Goal: Find specific fact: Find specific fact

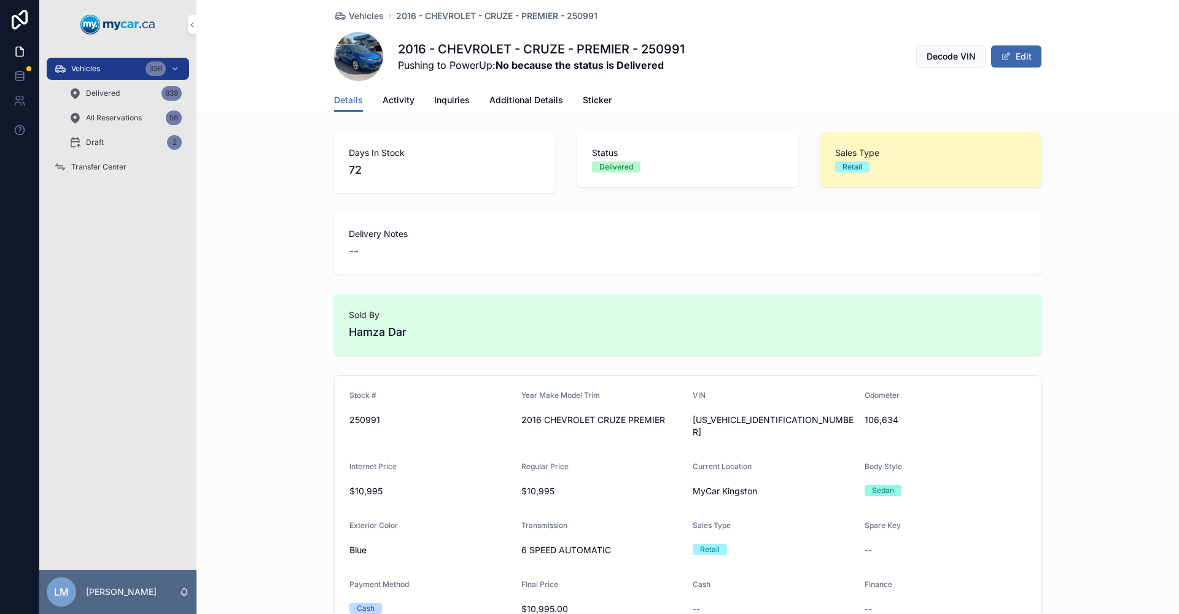
scroll to position [184, 0]
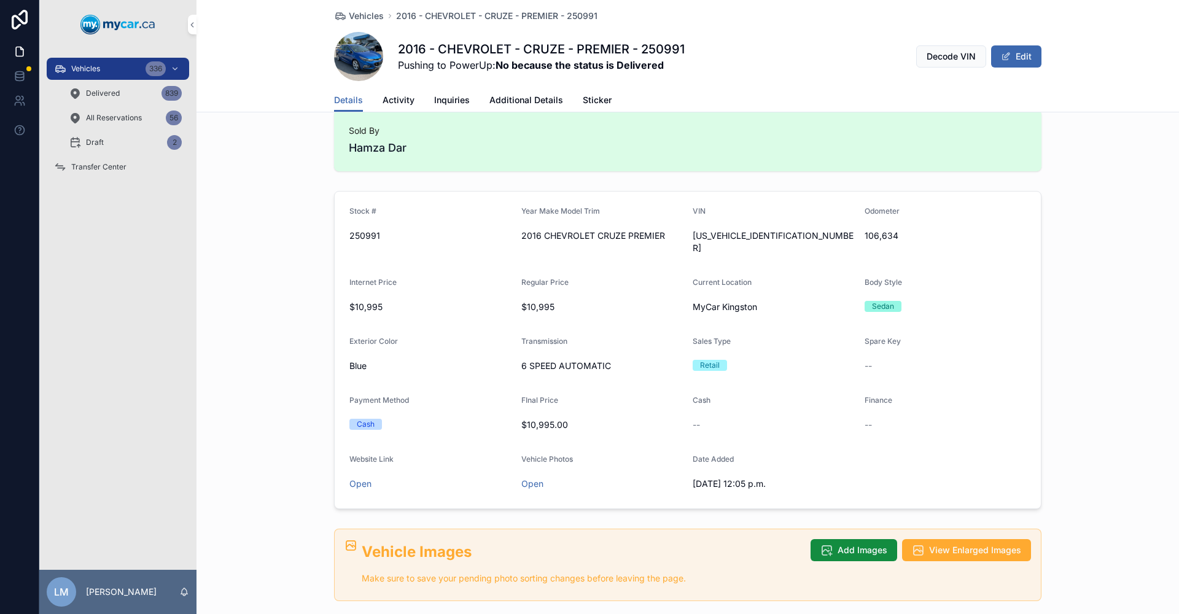
click at [720, 234] on span "[US_VEHICLE_IDENTIFICATION_NUMBER]" at bounding box center [774, 242] width 162 height 25
copy span "[US_VEHICLE_IDENTIFICATION_NUMBER]"
click at [153, 66] on div "335" at bounding box center [156, 68] width 20 height 15
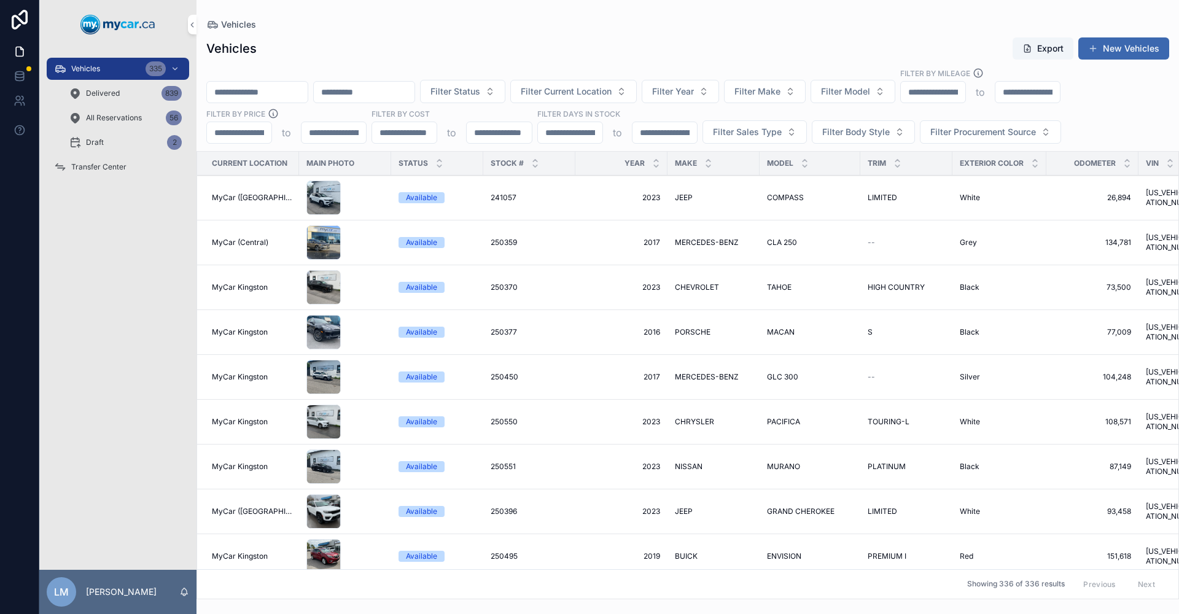
click at [273, 95] on input "scrollable content" at bounding box center [257, 92] width 101 height 17
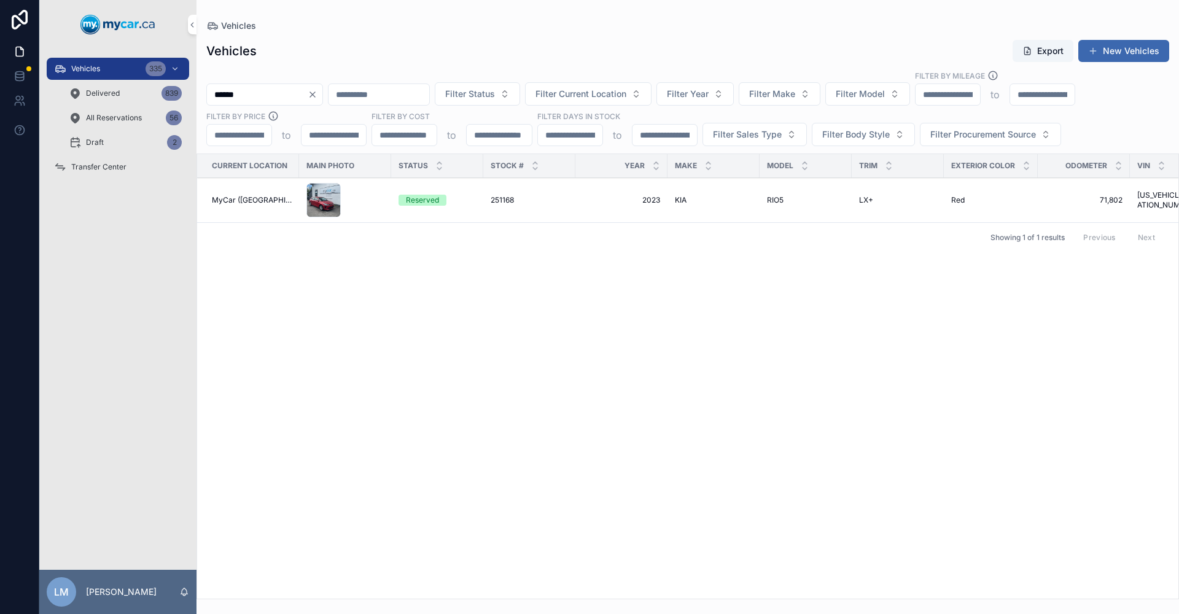
type input "******"
click at [103, 165] on span "Transfer Center" at bounding box center [98, 167] width 55 height 10
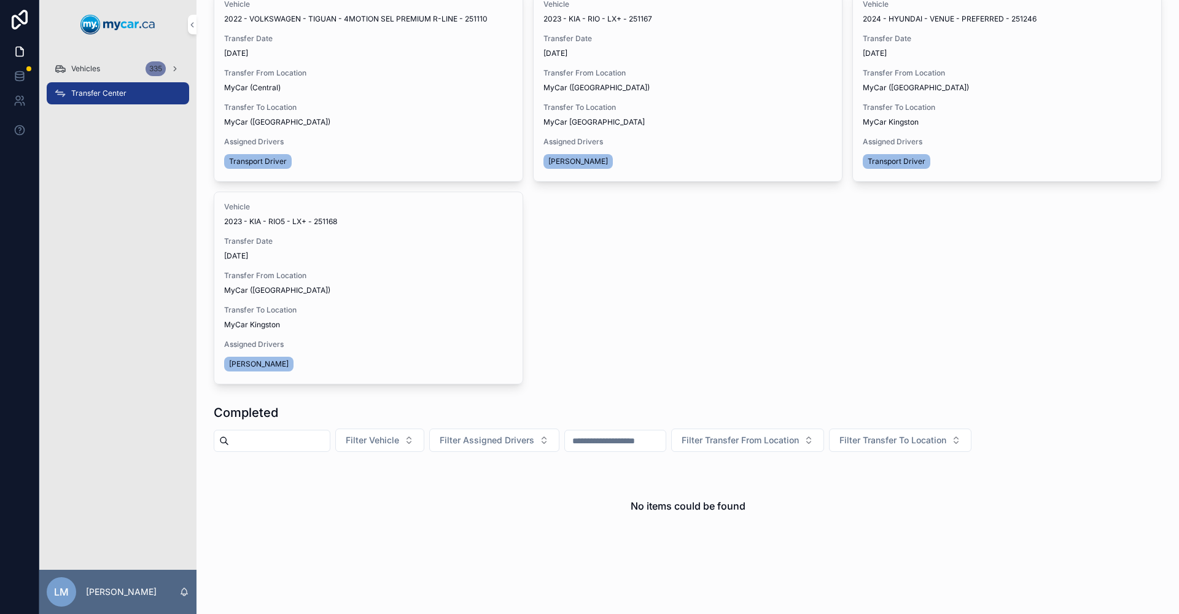
scroll to position [368, 0]
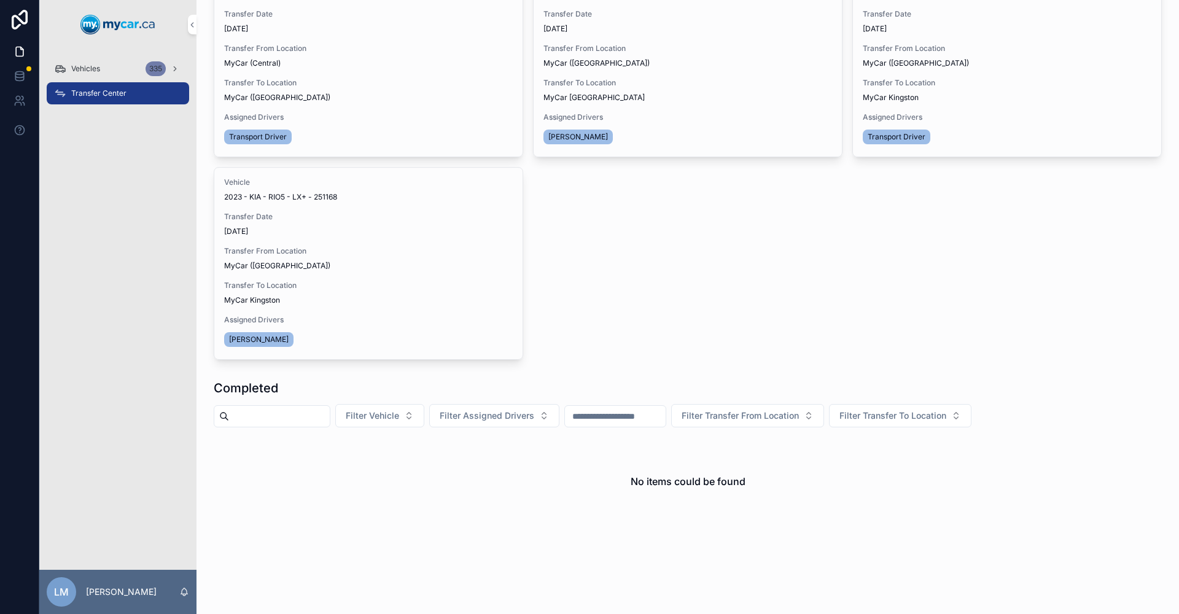
click at [0, 0] on span "Transfer Done" at bounding box center [0, 0] width 0 height 0
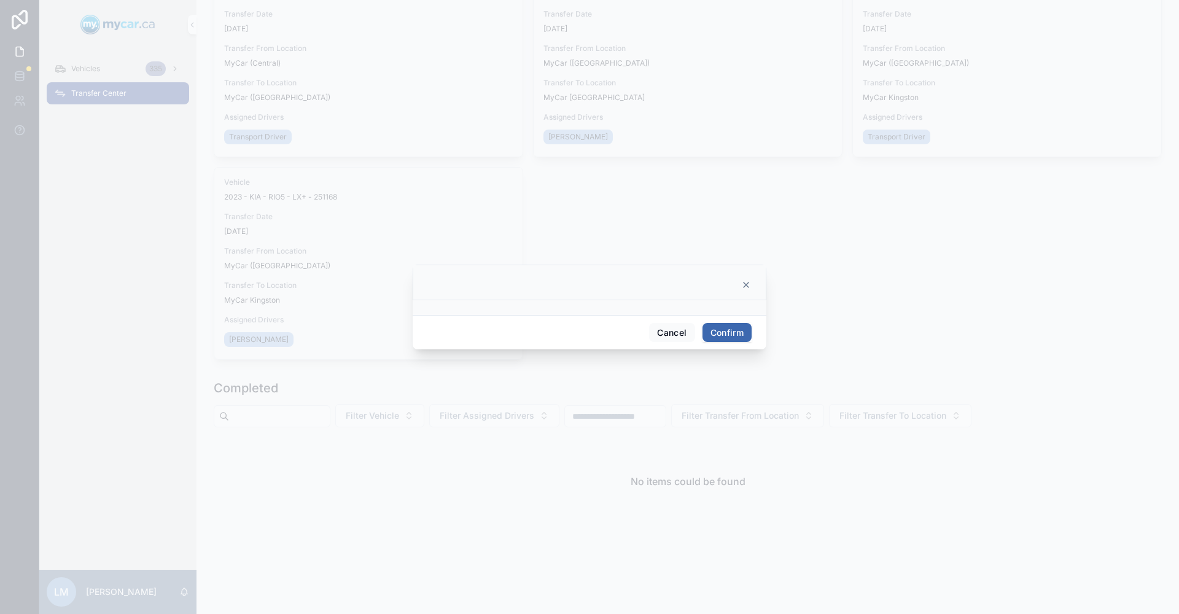
click at [720, 329] on button "Confirm" at bounding box center [727, 333] width 49 height 20
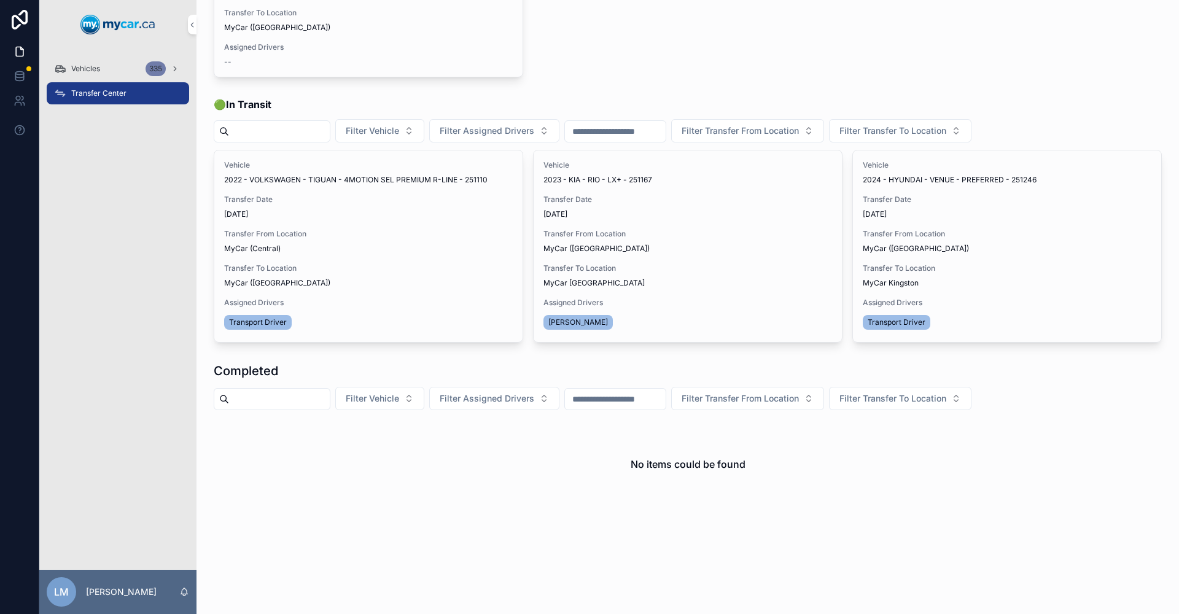
scroll to position [183, 0]
click at [0, 0] on span "Transfer Done" at bounding box center [0, 0] width 0 height 0
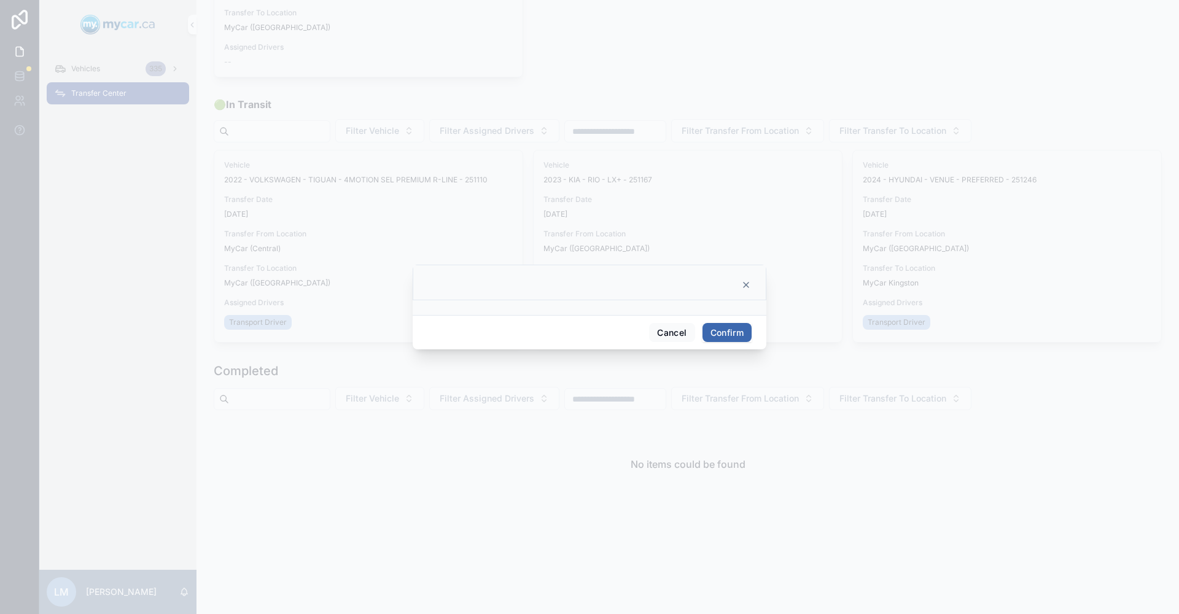
click at [744, 335] on button "Confirm" at bounding box center [727, 333] width 49 height 20
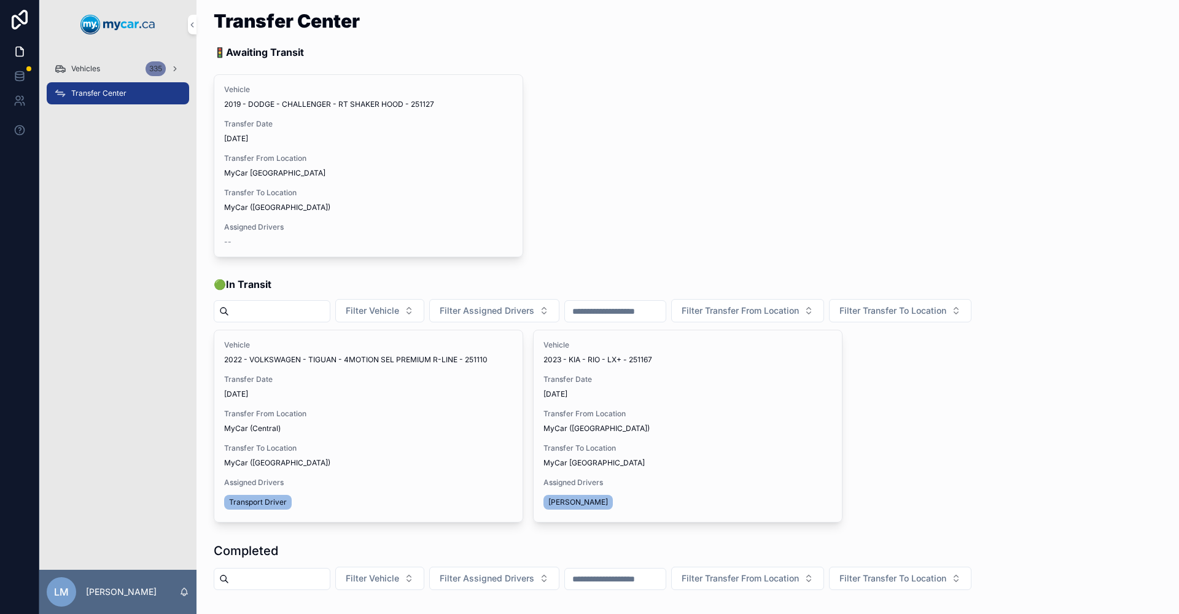
scroll to position [0, 0]
click at [80, 64] on span "Vehicles" at bounding box center [85, 69] width 29 height 10
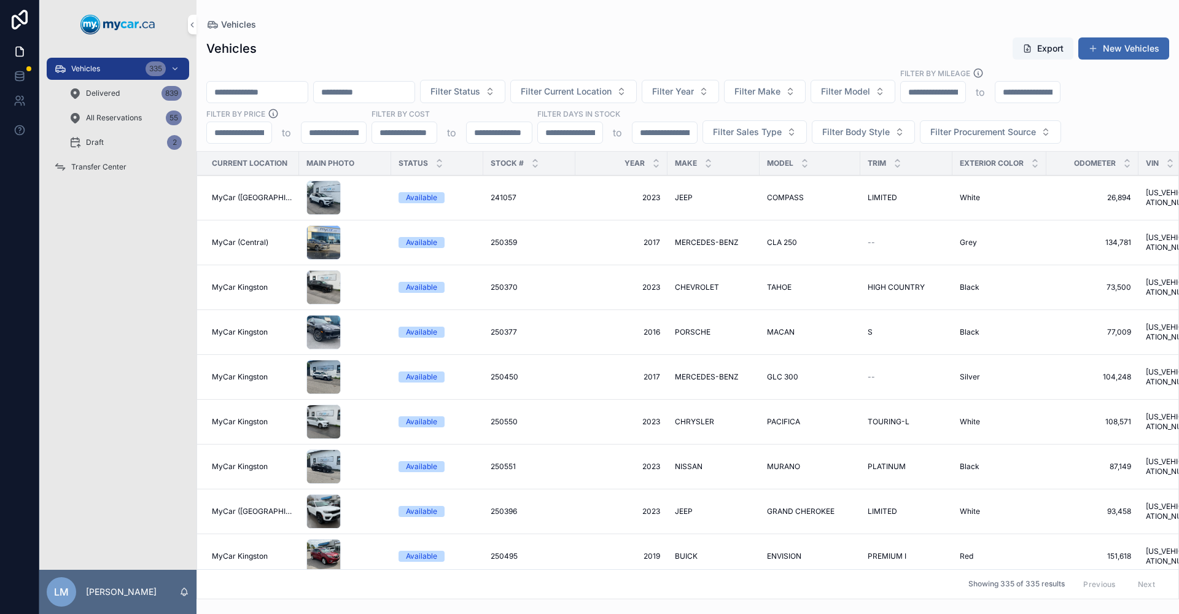
click at [238, 24] on span "Vehicles" at bounding box center [238, 24] width 35 height 12
click at [411, 91] on input "scrollable content" at bounding box center [364, 92] width 101 height 17
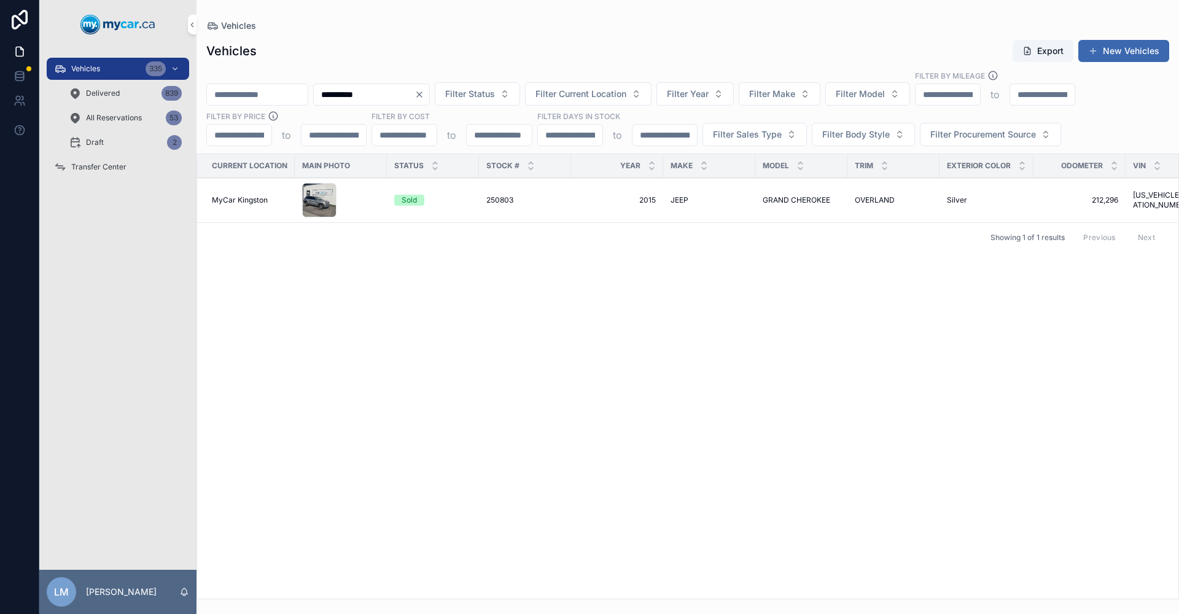
type input "**********"
click at [677, 202] on span "JEEP" at bounding box center [680, 200] width 18 height 10
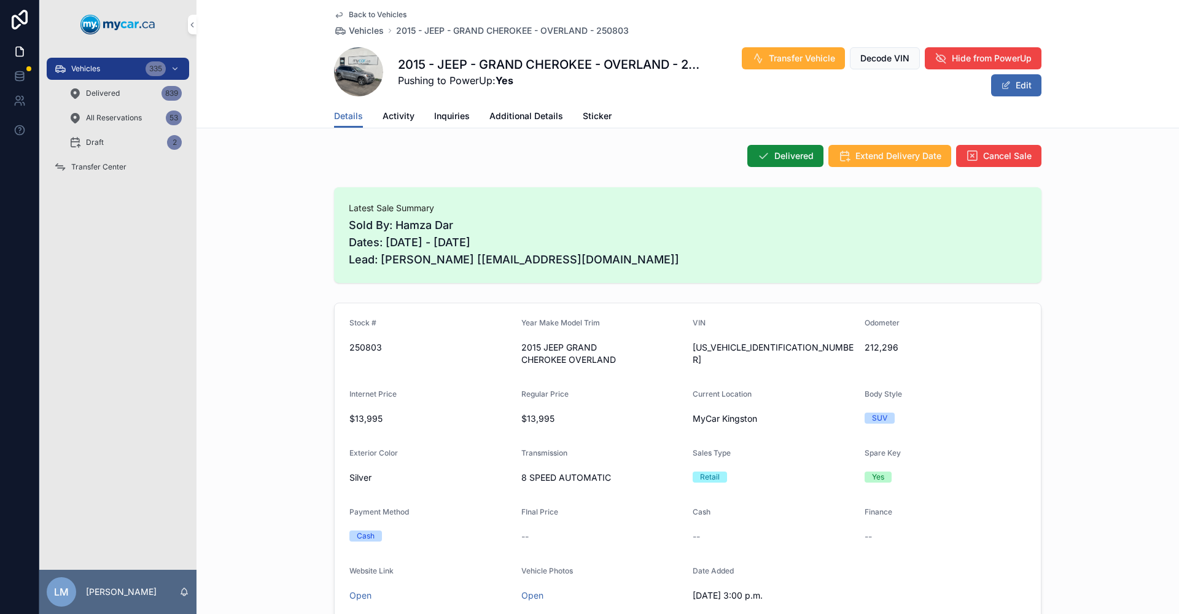
scroll to position [123, 0]
click at [714, 348] on span "[US_VEHICLE_IDENTIFICATION_NUMBER]" at bounding box center [774, 352] width 162 height 25
copy span "[US_VEHICLE_IDENTIFICATION_NUMBER]"
